Goal: Find specific page/section: Find specific page/section

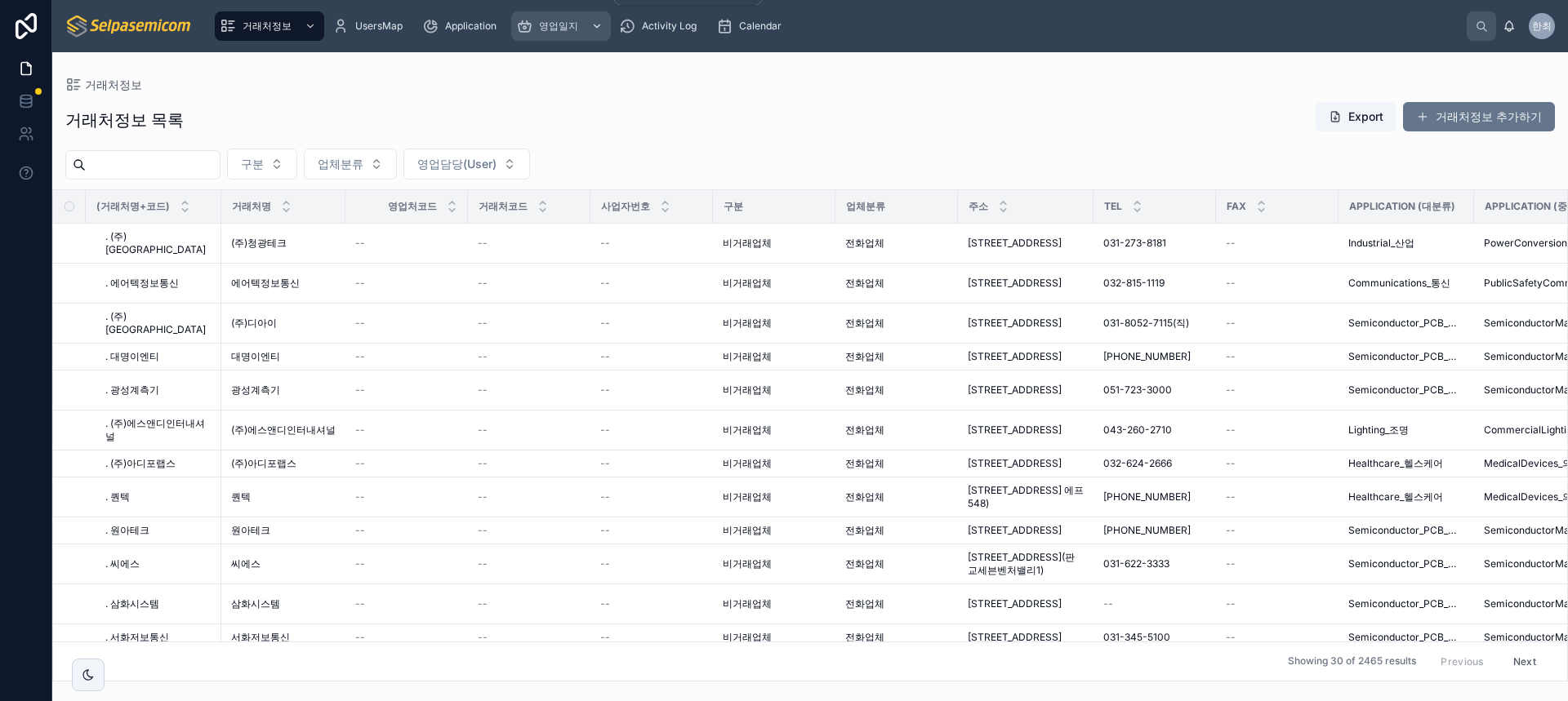
click at [574, 30] on span "영업일지" at bounding box center [559, 26] width 39 height 13
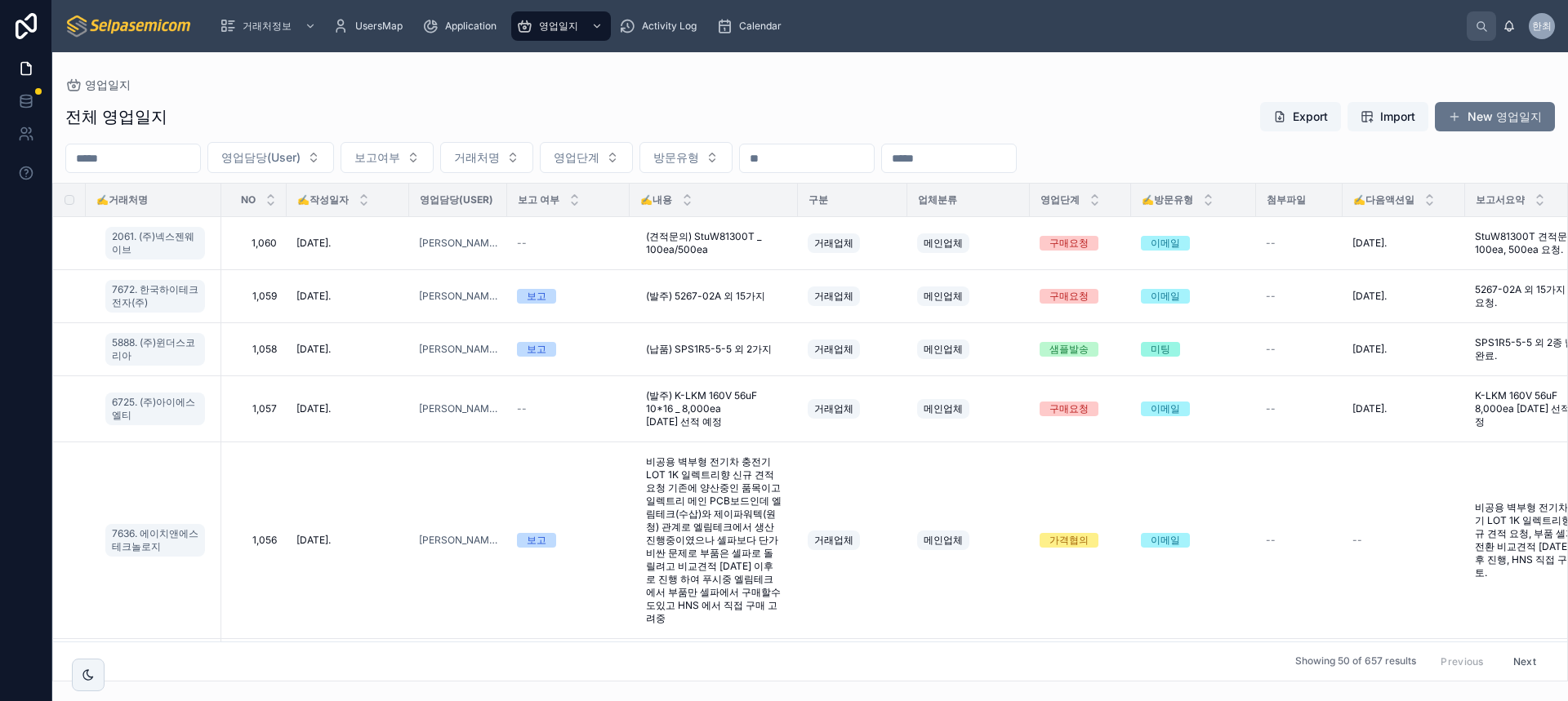
click at [687, 118] on div "전체 영업일지 Export Import New 영업일지" at bounding box center [810, 116] width 1490 height 31
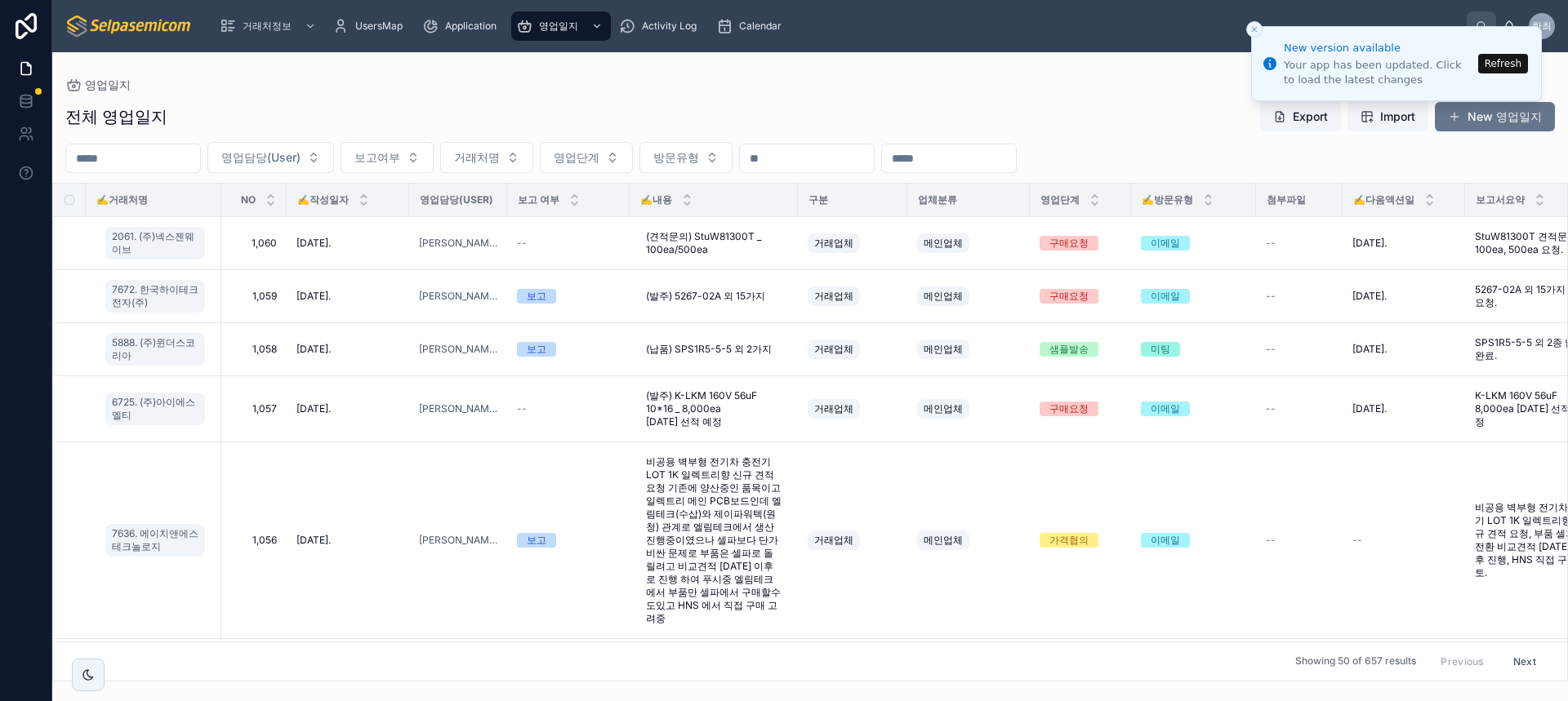
click at [1520, 67] on button "Refresh" at bounding box center [1504, 63] width 50 height 19
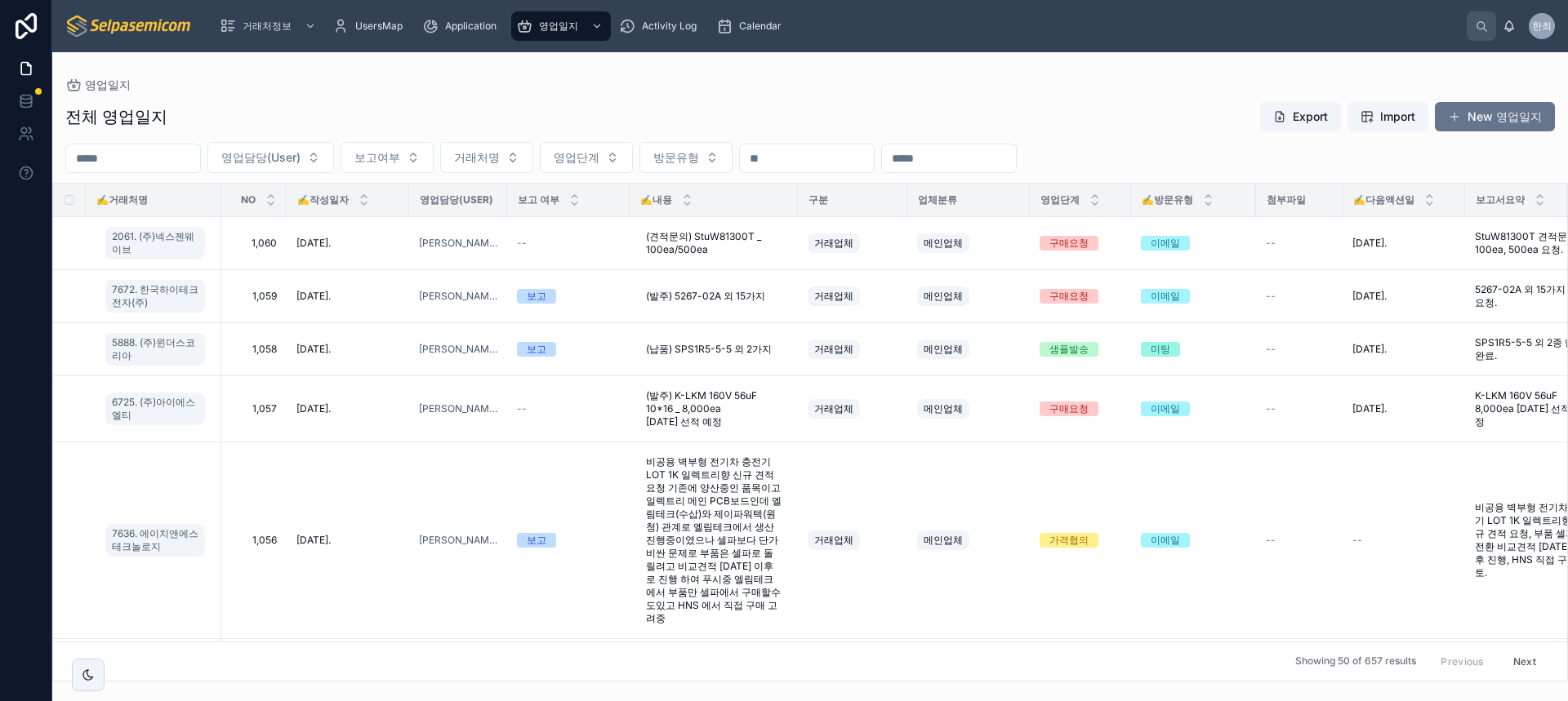
drag, startPoint x: 1001, startPoint y: 104, endPoint x: 1125, endPoint y: 146, distance: 130.9
click at [1002, 104] on div "전체 영업일지 Export Import New 영업일지" at bounding box center [810, 116] width 1490 height 31
drag, startPoint x: 1020, startPoint y: 97, endPoint x: 702, endPoint y: 101, distance: 318.0
click at [1015, 99] on div "전체 영업일지 Export Import New 영업일지 영업담당(User) 보고여부 거래처명 영업단계 방문유형 ✍️거래처명 NO ✍️작성일자 …" at bounding box center [810, 387] width 1516 height 591
click at [605, 104] on div "전체 영업일지 Export Import New 영업일지" at bounding box center [810, 116] width 1490 height 31
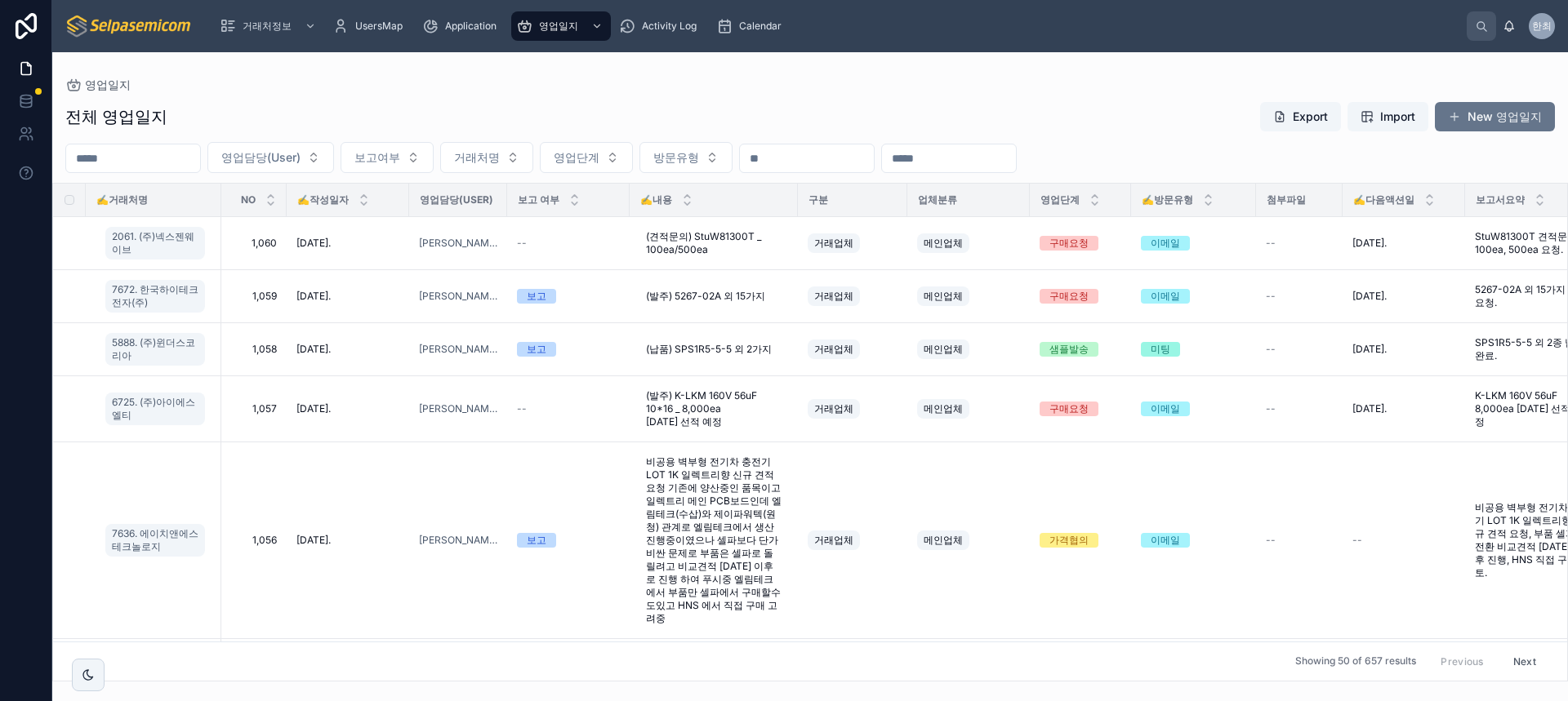
click at [605, 104] on div "전체 영업일지 Export Import New 영업일지" at bounding box center [810, 116] width 1490 height 31
drag, startPoint x: 435, startPoint y: 248, endPoint x: 312, endPoint y: 189, distance: 136.4
click at [461, 362] on div "전체 영업일지 Export Import New 영업일지 영업담당(User) 보고여부 거래처명 영업단계 방문유형 ✍️거래처명 NO ✍️작성일자 …" at bounding box center [810, 387] width 1516 height 591
click at [283, 85] on div "영업일지" at bounding box center [810, 85] width 1490 height 13
